Goal: Task Accomplishment & Management: Manage account settings

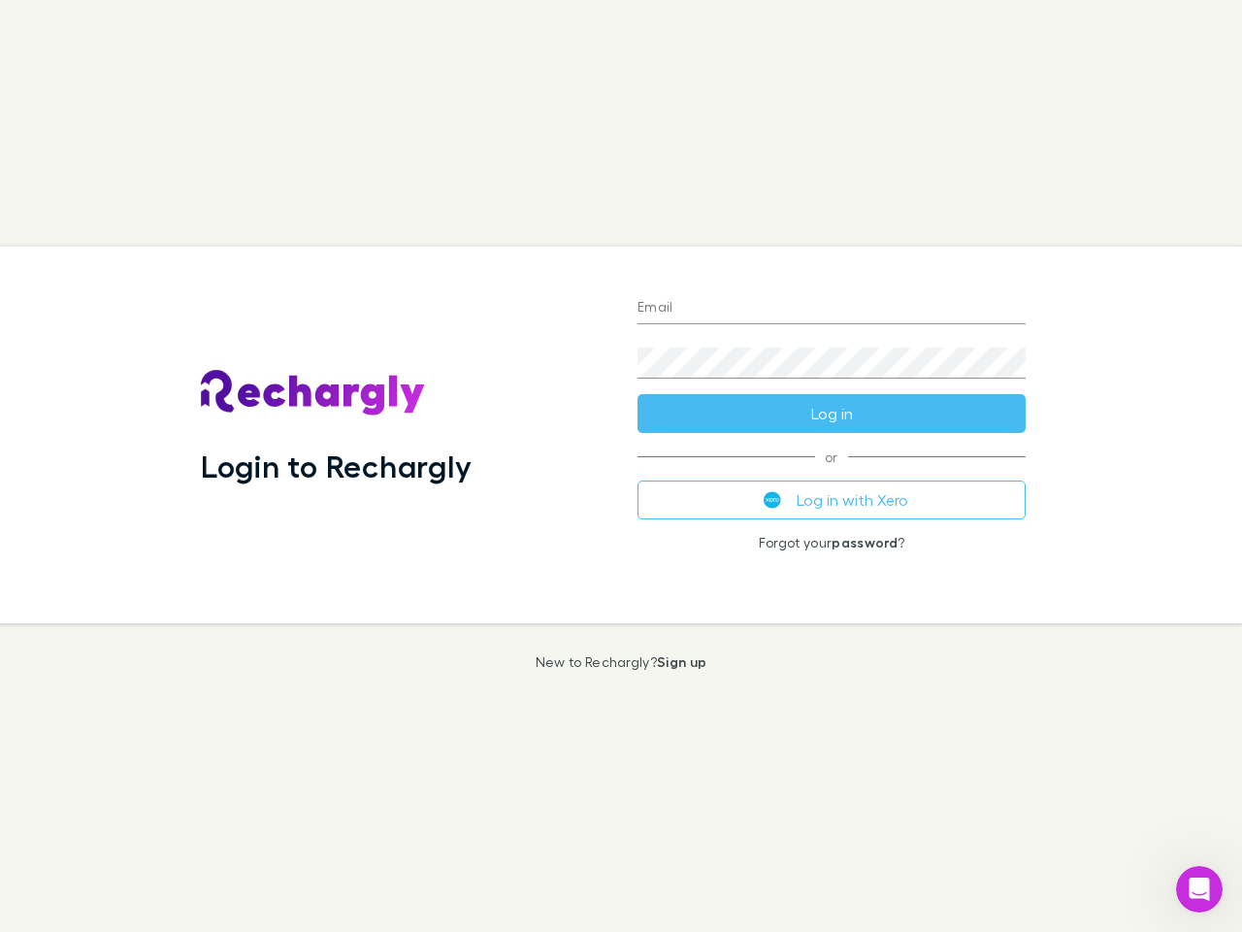
click at [621, 466] on div "Login to Rechargly" at bounding box center [403, 435] width 437 height 377
click at [832, 309] on input "Email" at bounding box center [832, 308] width 388 height 31
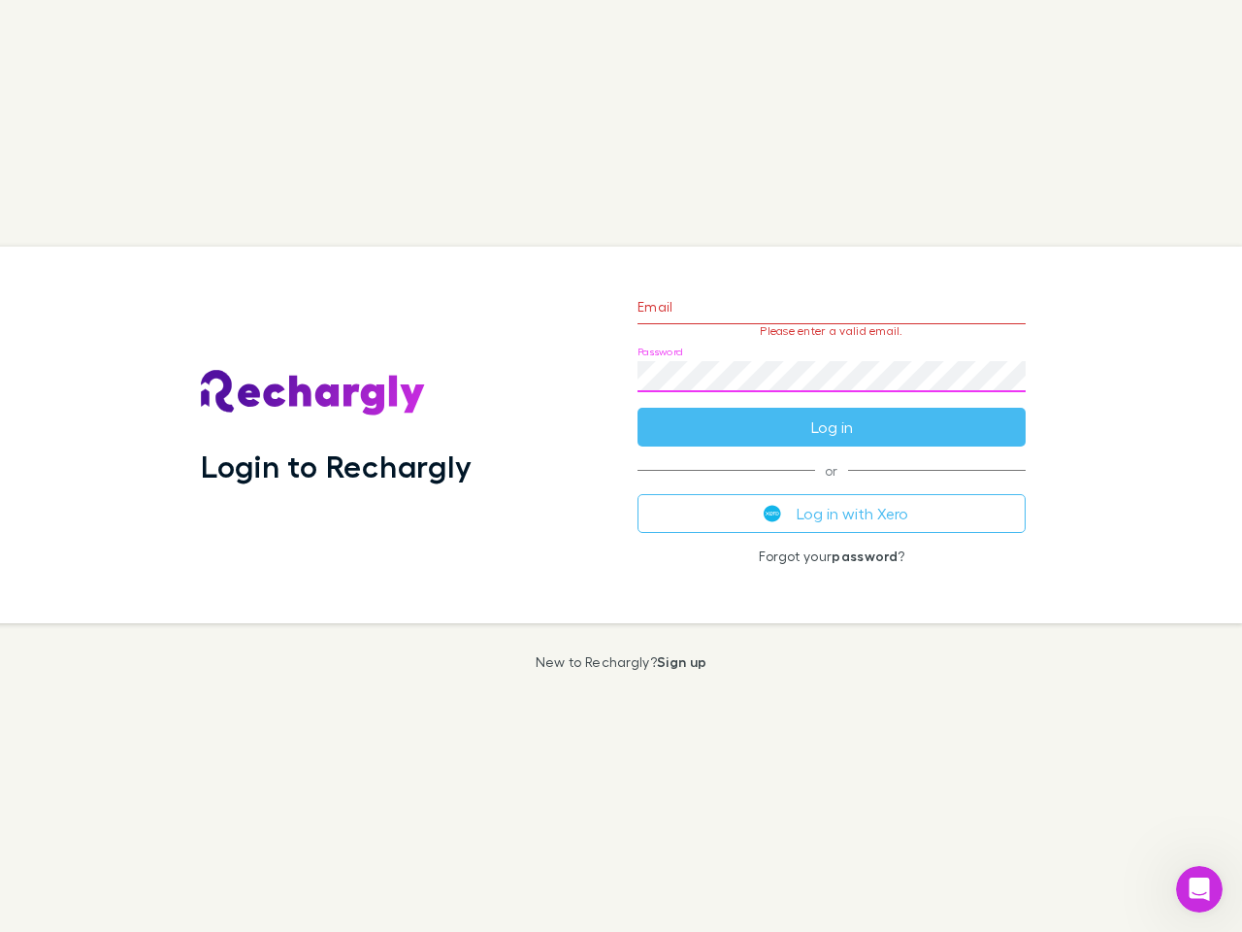
click at [832, 414] on form "Email Please enter a valid email. Password Log in" at bounding box center [832, 362] width 388 height 169
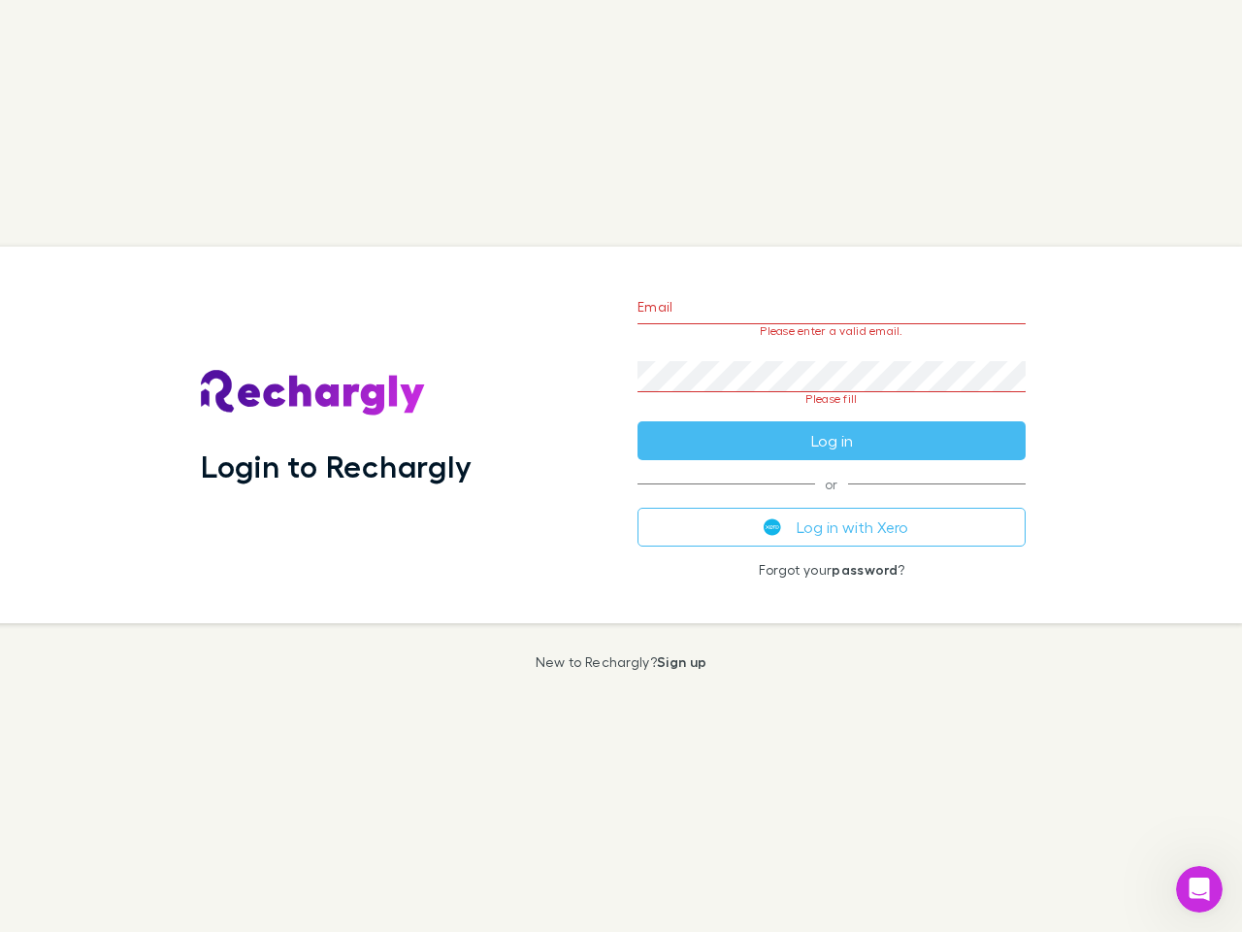
click at [832, 500] on div "Email Please enter a valid email. Password Please fill Log in or Log in with Xe…" at bounding box center [831, 435] width 419 height 377
click at [1200, 889] on icon "Open Intercom Messenger" at bounding box center [1200, 890] width 32 height 32
